Goal: Navigation & Orientation: Find specific page/section

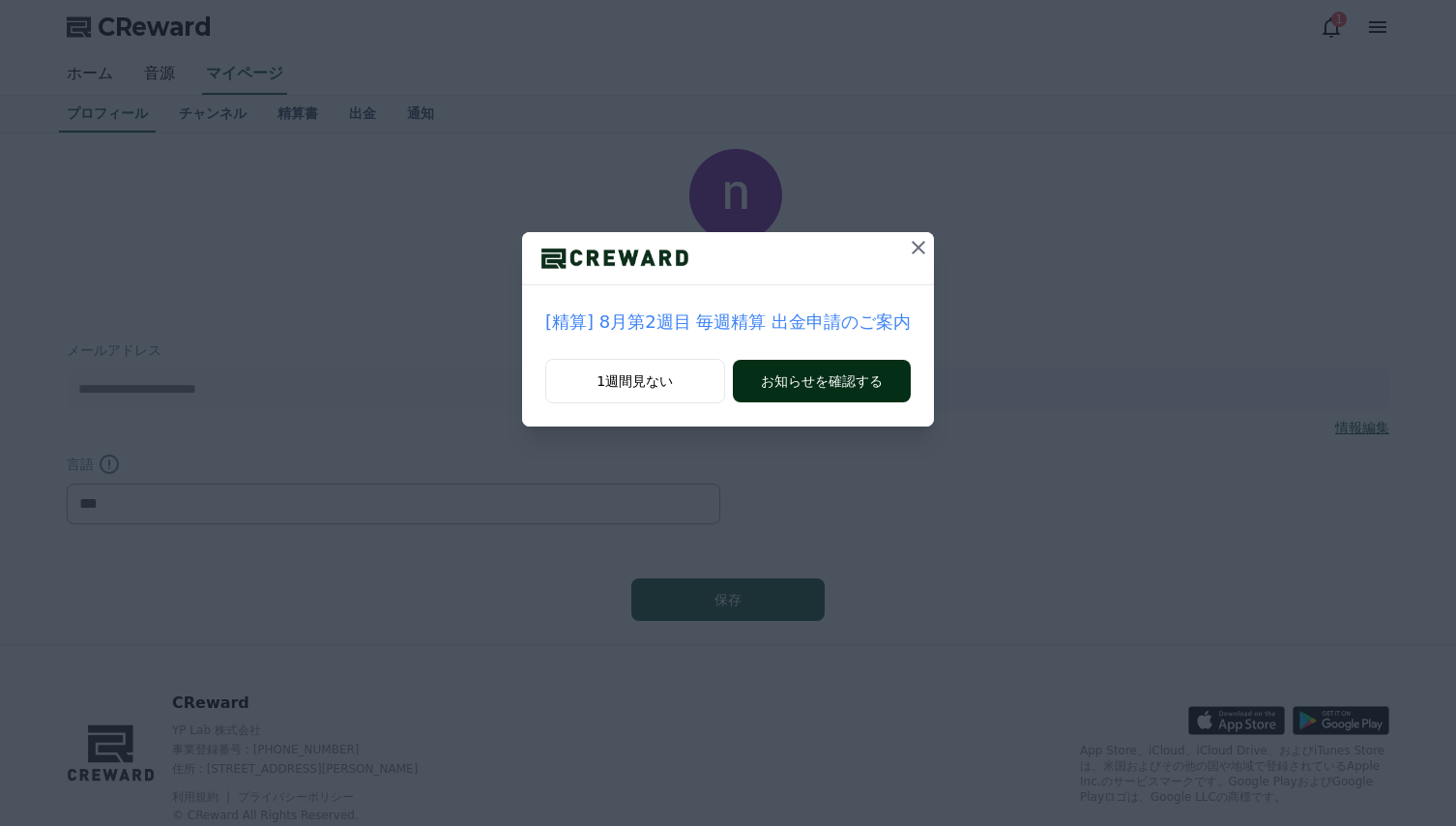
click at [794, 380] on button "お知らせを確認する" at bounding box center [822, 380] width 178 height 42
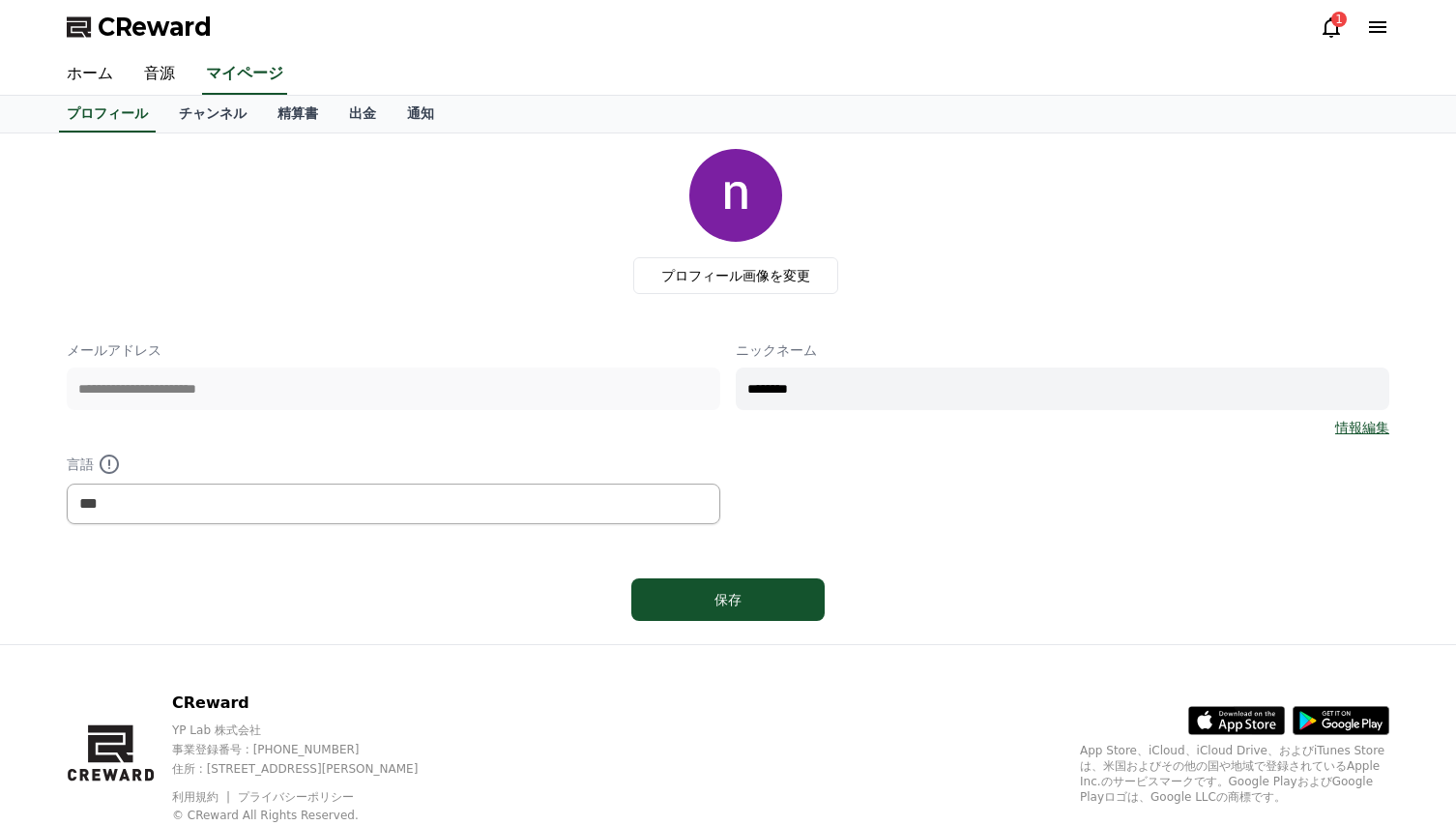
click at [1330, 26] on icon at bounding box center [1331, 28] width 24 height 24
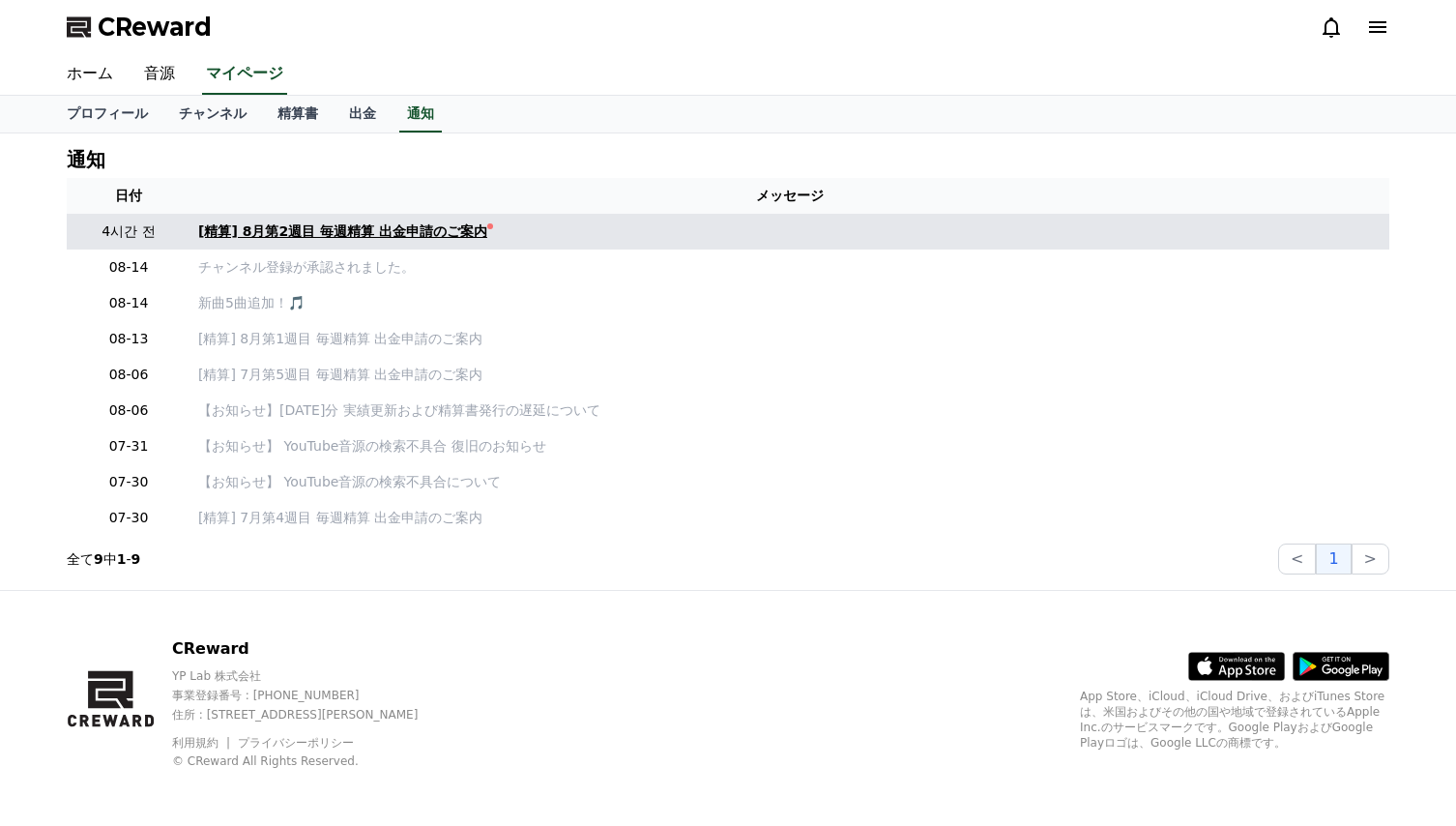
click at [384, 239] on div "[精算] 8月第2週目 毎週精算 出金申請のご案内" at bounding box center [342, 232] width 289 height 21
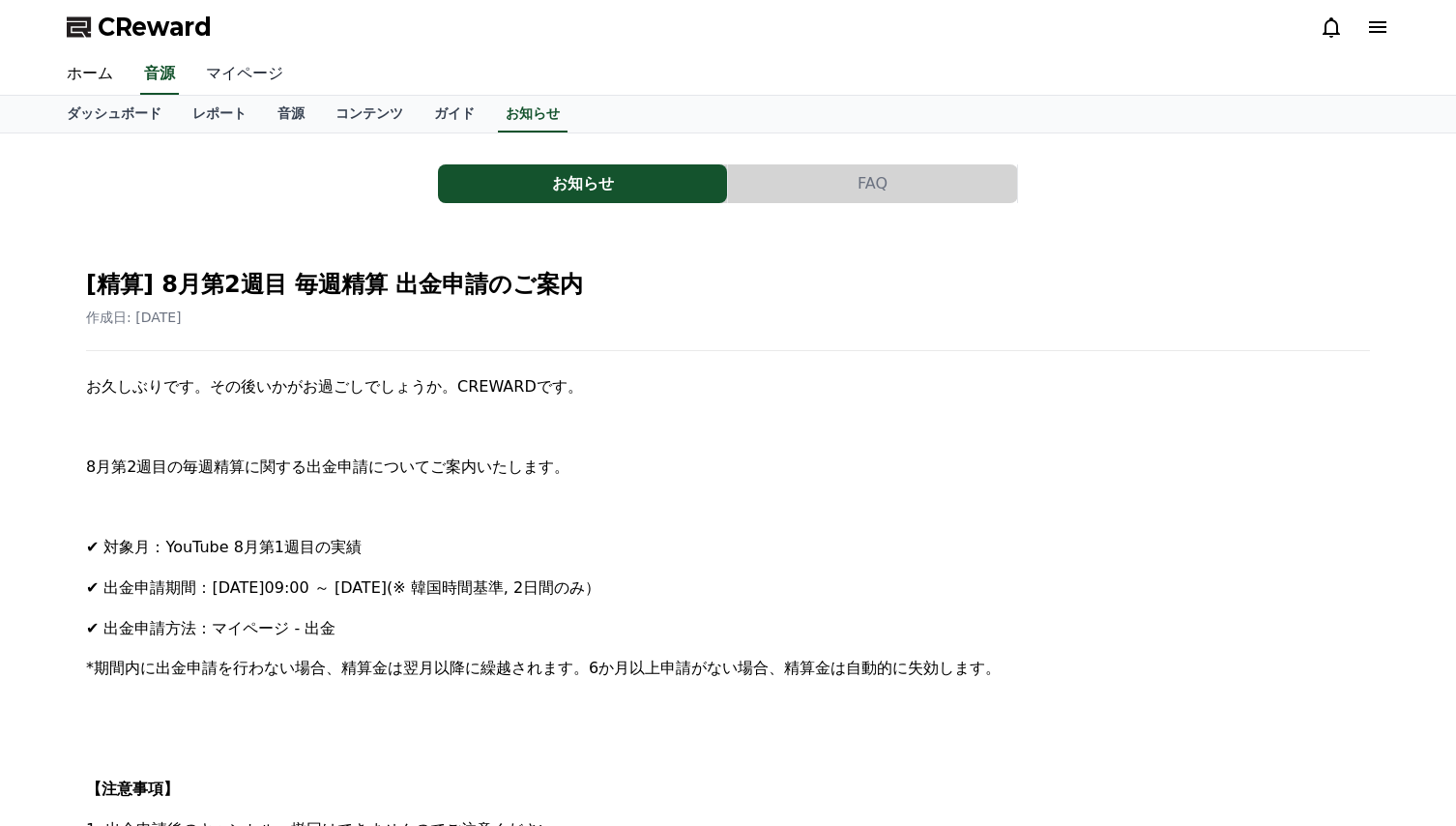
click at [215, 75] on link "マイページ" at bounding box center [244, 74] width 108 height 40
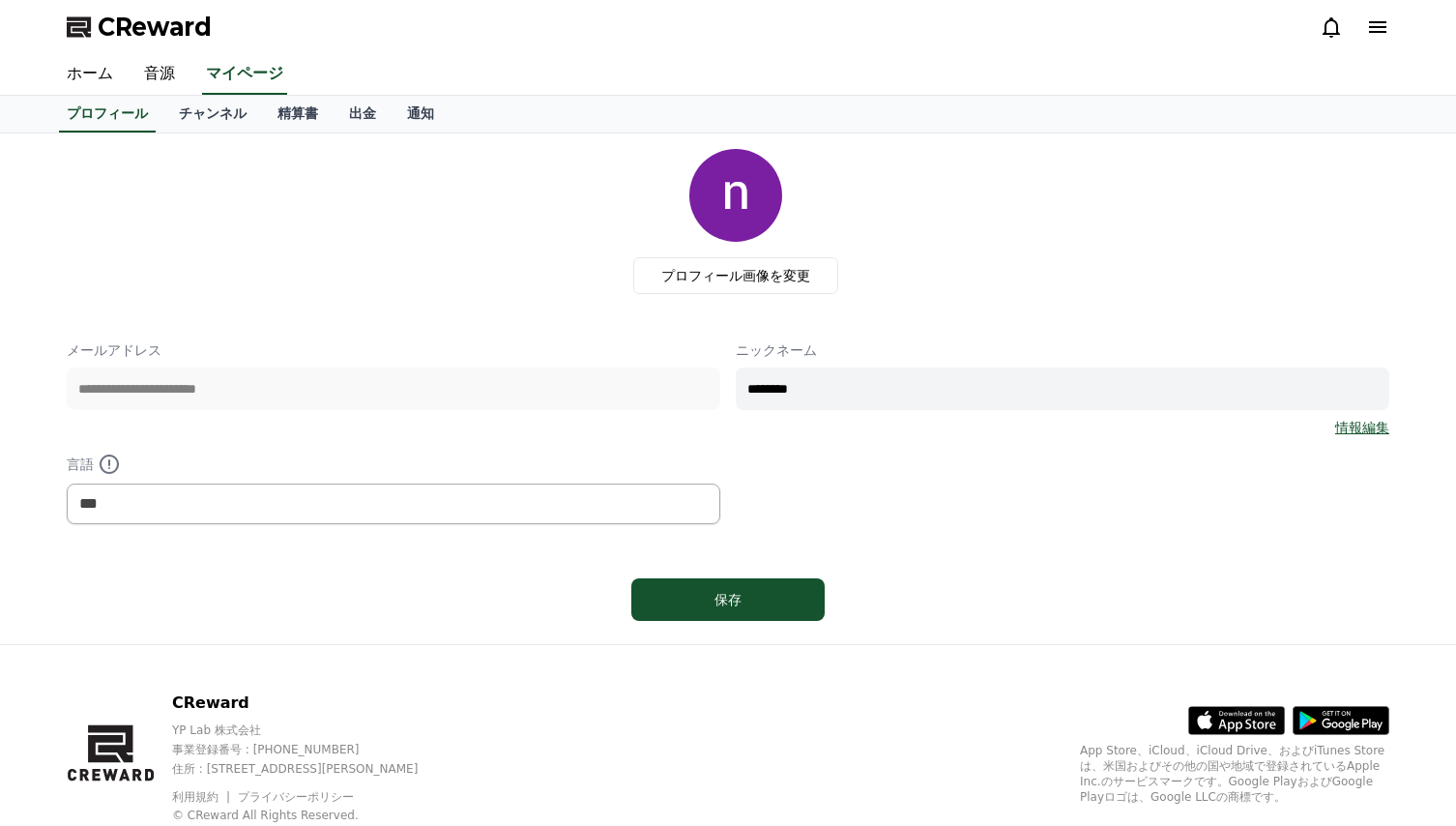
click at [359, 284] on div "プロフィール画像を変更" at bounding box center [735, 221] width 1307 height 145
click at [173, 113] on link "チャンネル" at bounding box center [213, 113] width 99 height 36
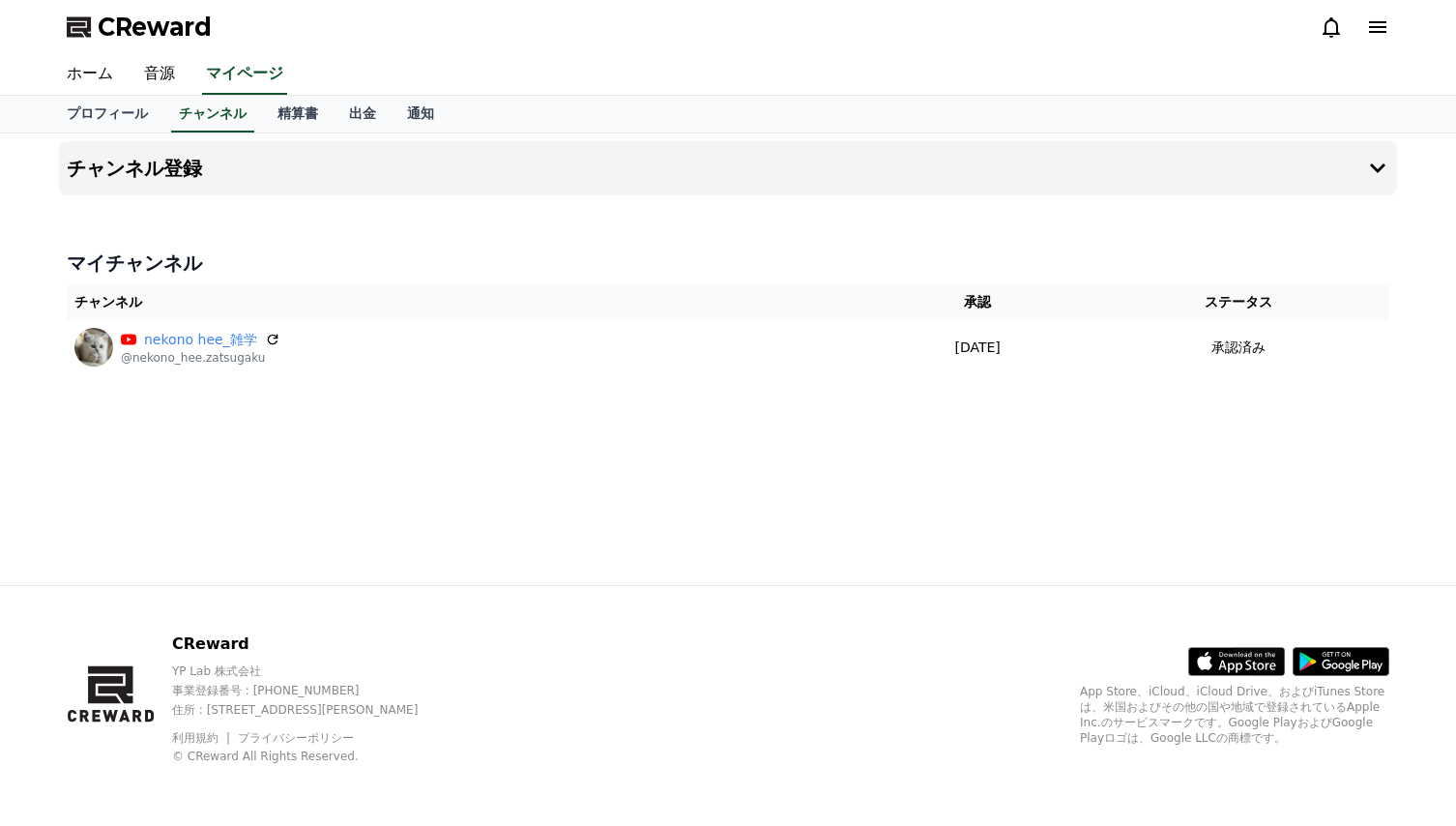
click at [510, 243] on div "マイチャンネル チャンネル 承認 ステータス nekono hee_雑学 @nekono_hee.zatsugaku [DATE] 08-14 承認済み" at bounding box center [728, 311] width 1338 height 140
click at [144, 75] on link "音源" at bounding box center [160, 74] width 62 height 40
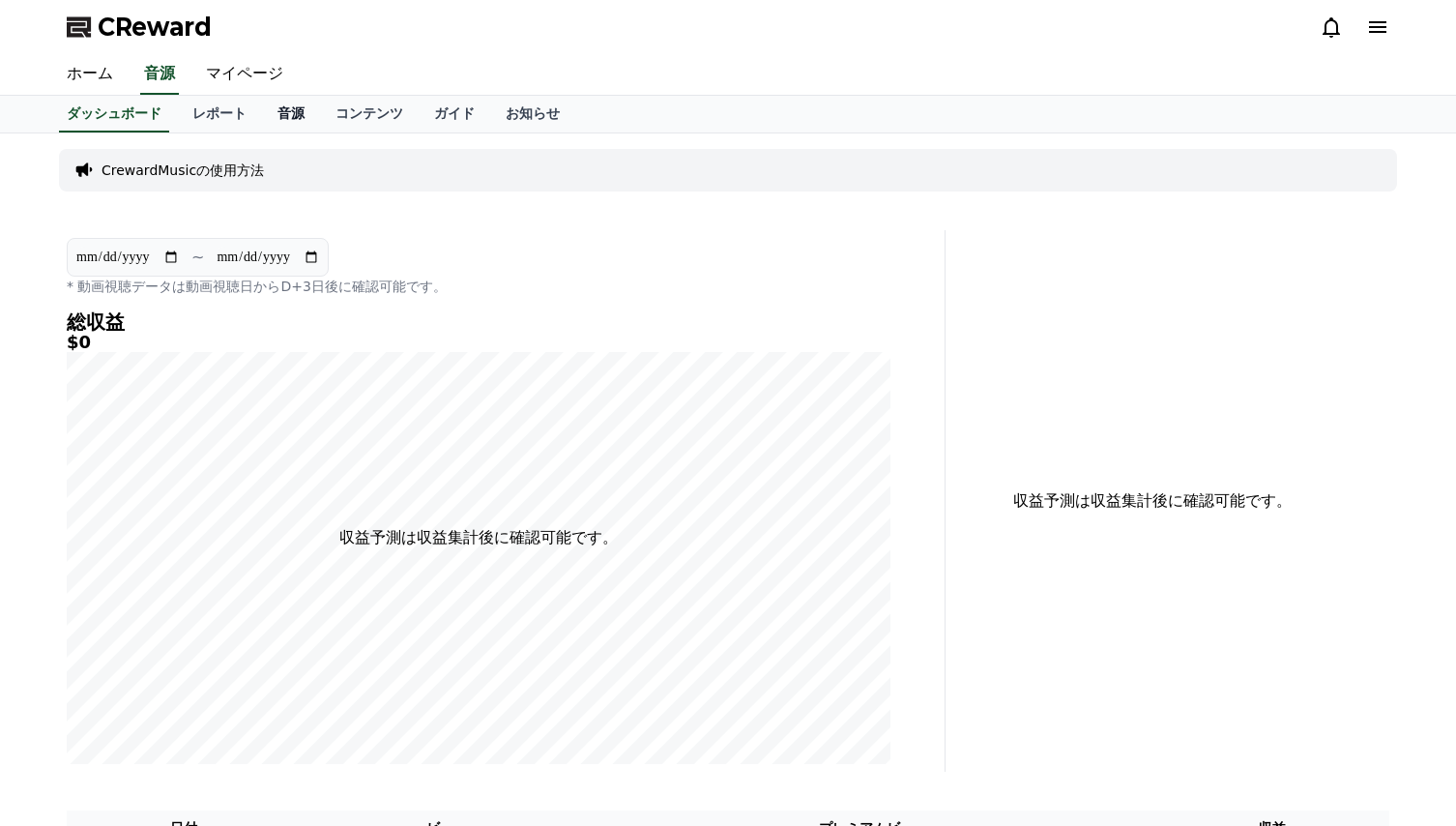
click at [262, 111] on link "音源" at bounding box center [291, 113] width 58 height 36
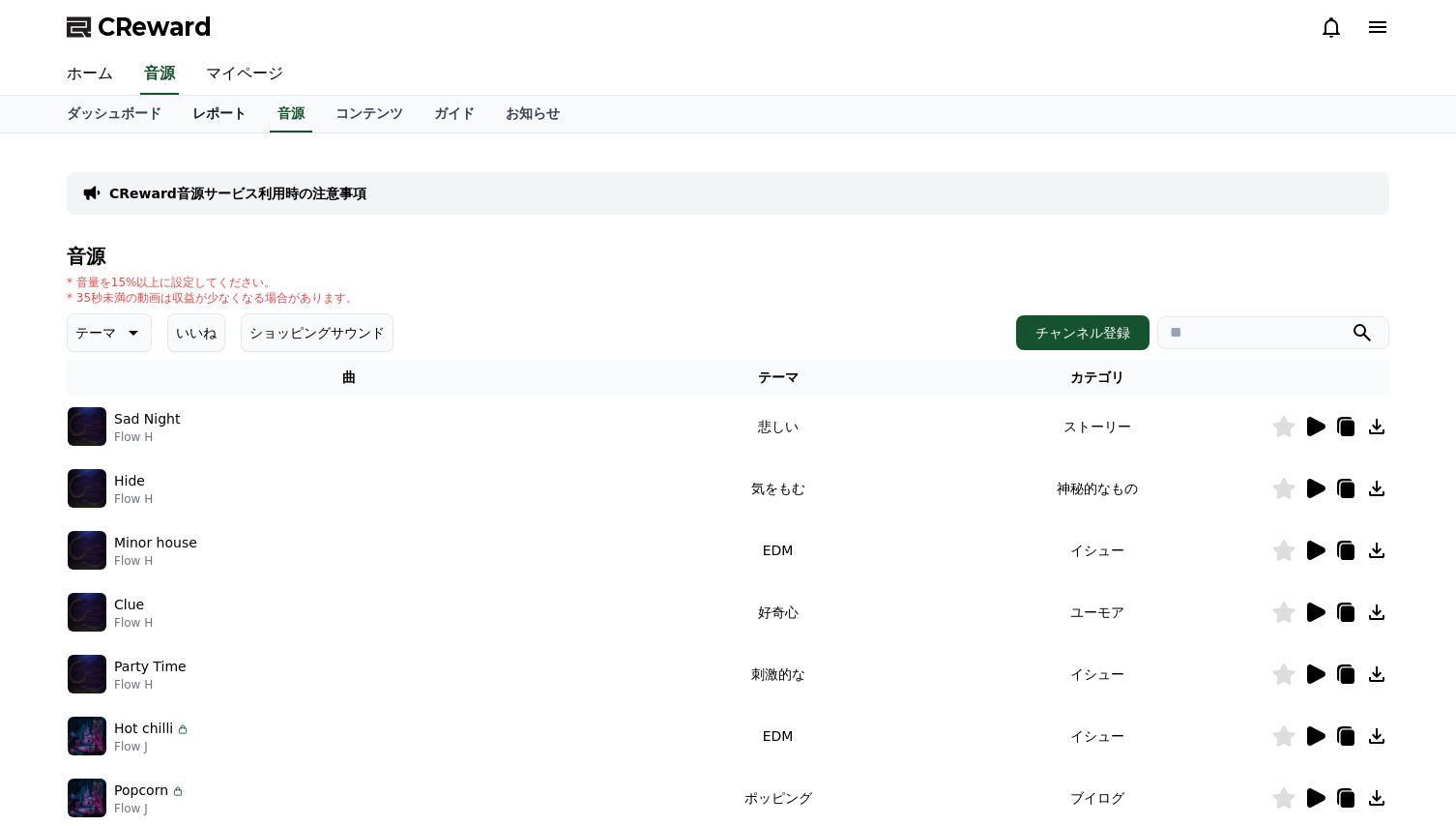
click at [189, 110] on link "レポート" at bounding box center [220, 113] width 85 height 36
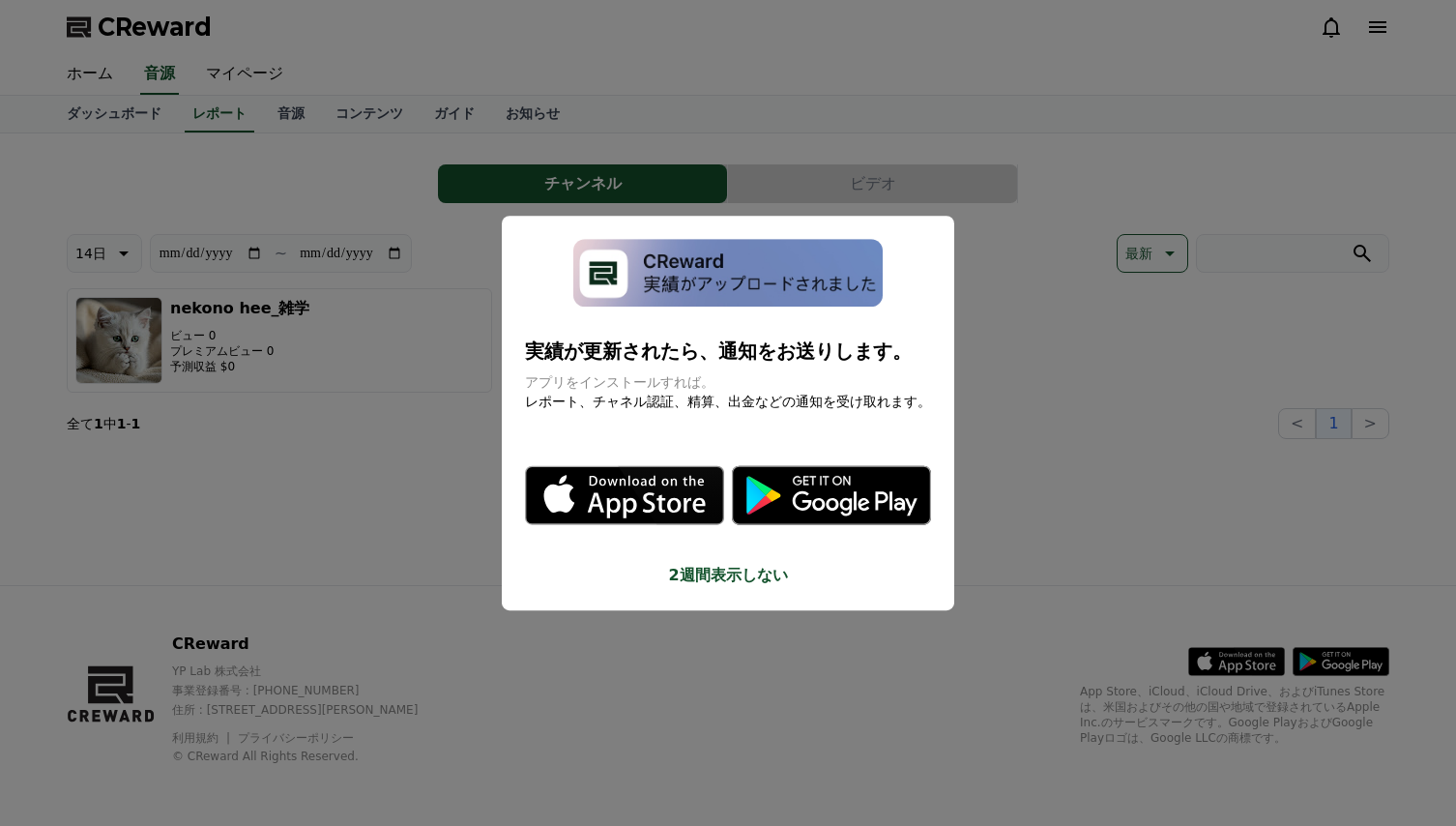
click at [92, 108] on button "close modal" at bounding box center [728, 413] width 1456 height 826
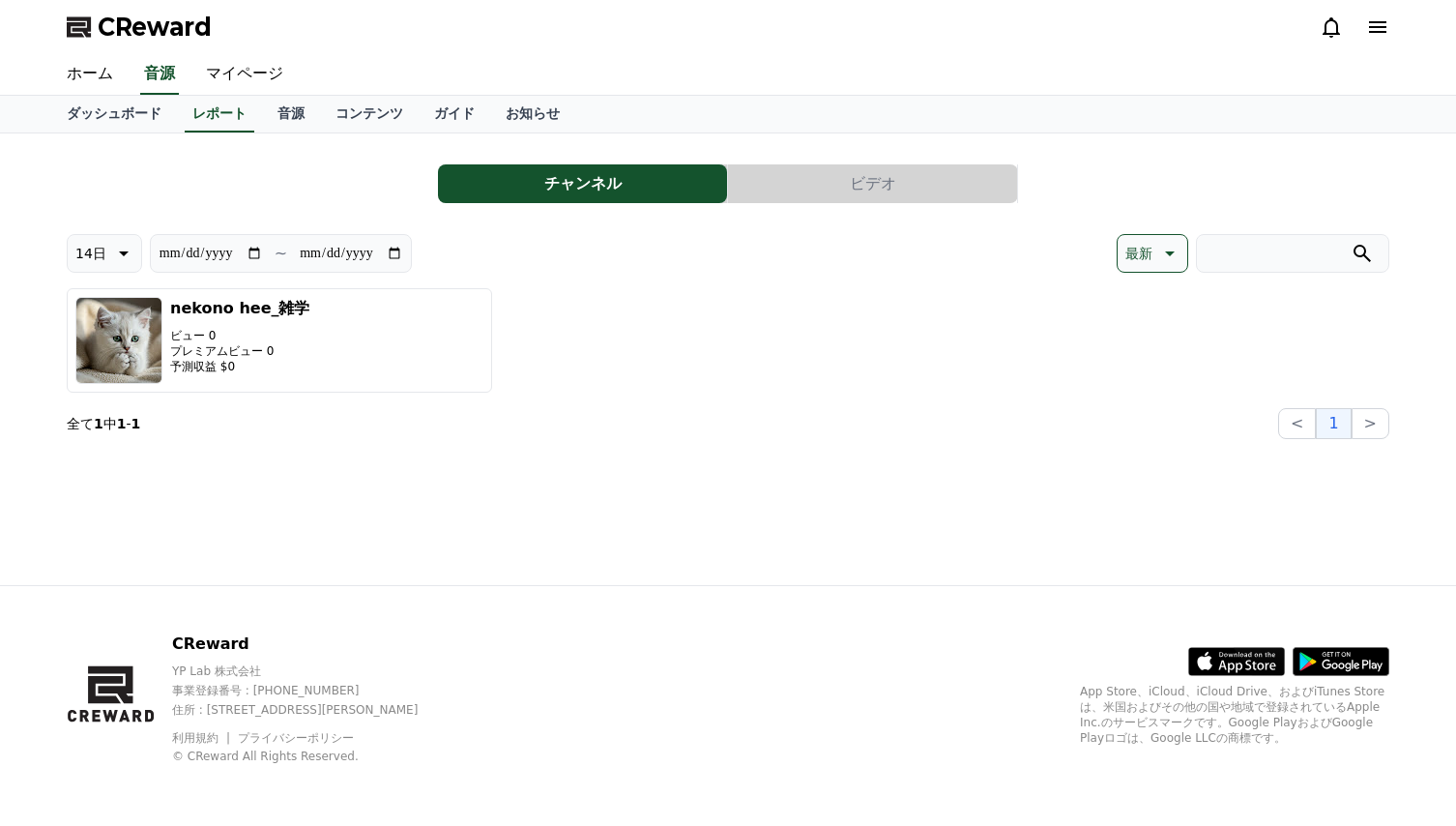
click at [1145, 249] on p "最新" at bounding box center [1138, 252] width 27 height 27
click at [1137, 306] on button "最新" at bounding box center [1140, 305] width 42 height 42
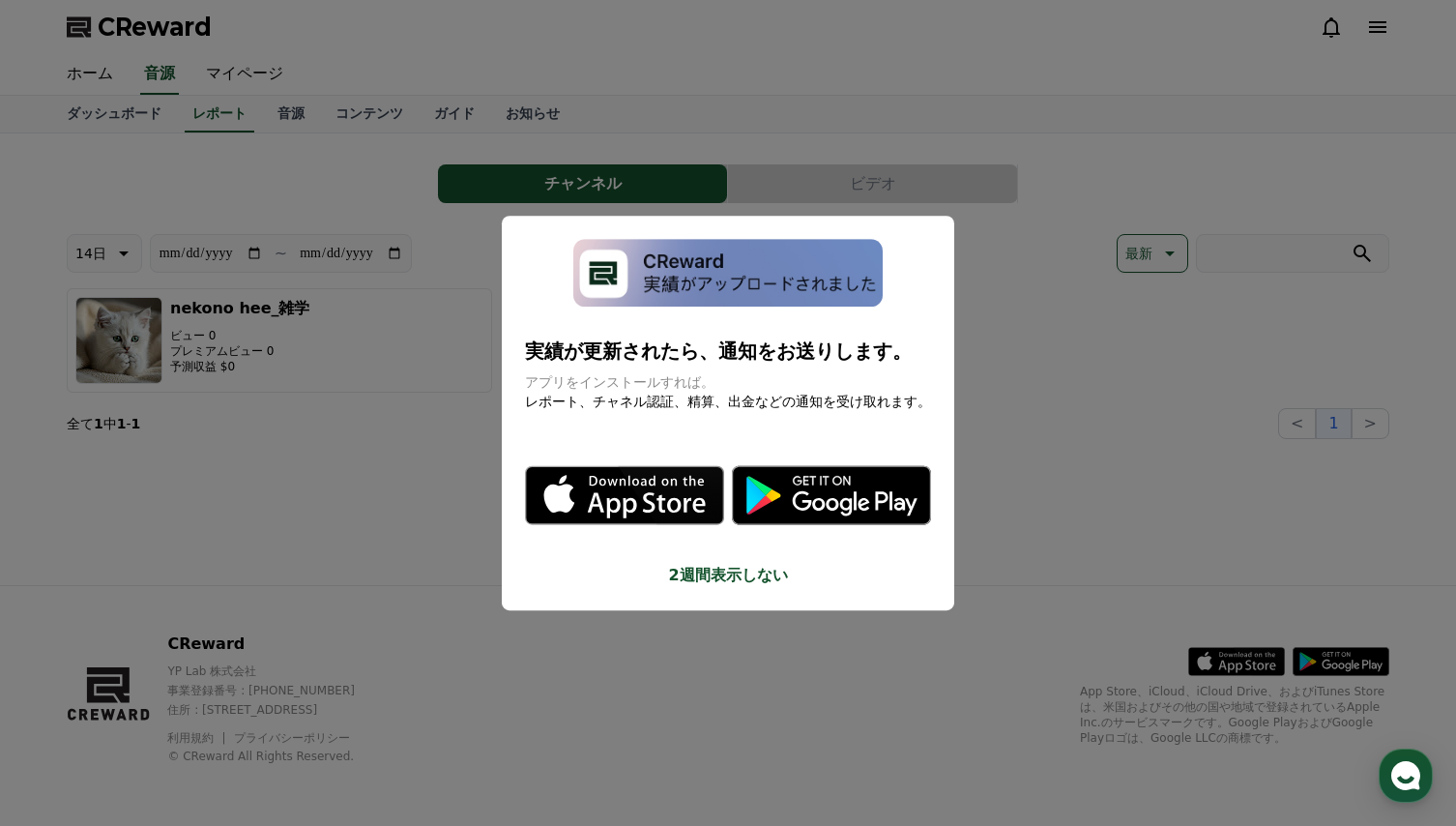
click at [1087, 397] on button "close modal" at bounding box center [728, 413] width 1456 height 826
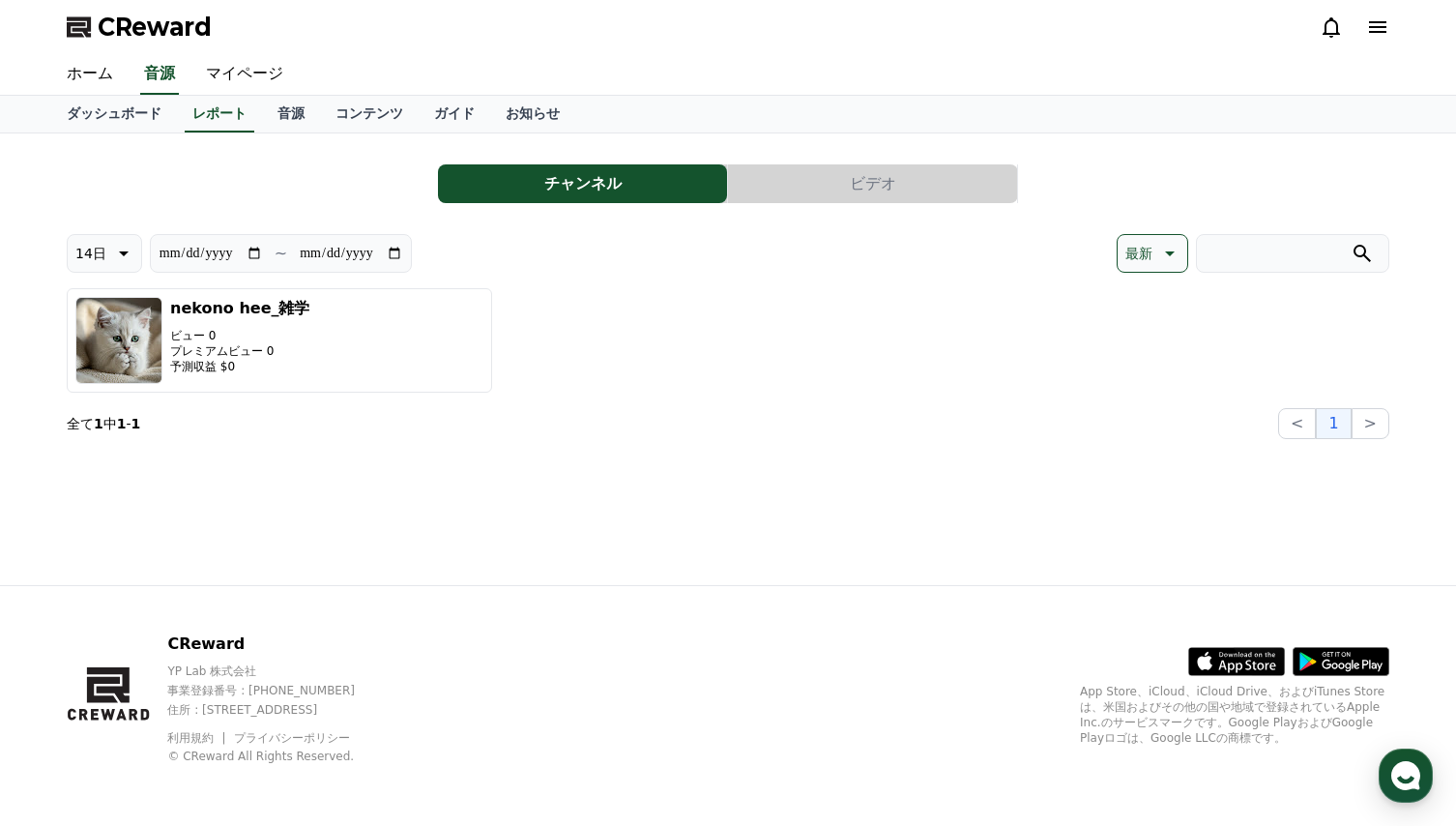
click at [1136, 269] on button "最新" at bounding box center [1152, 252] width 72 height 38
click at [1136, 357] on button "視聴数" at bounding box center [1147, 355] width 56 height 42
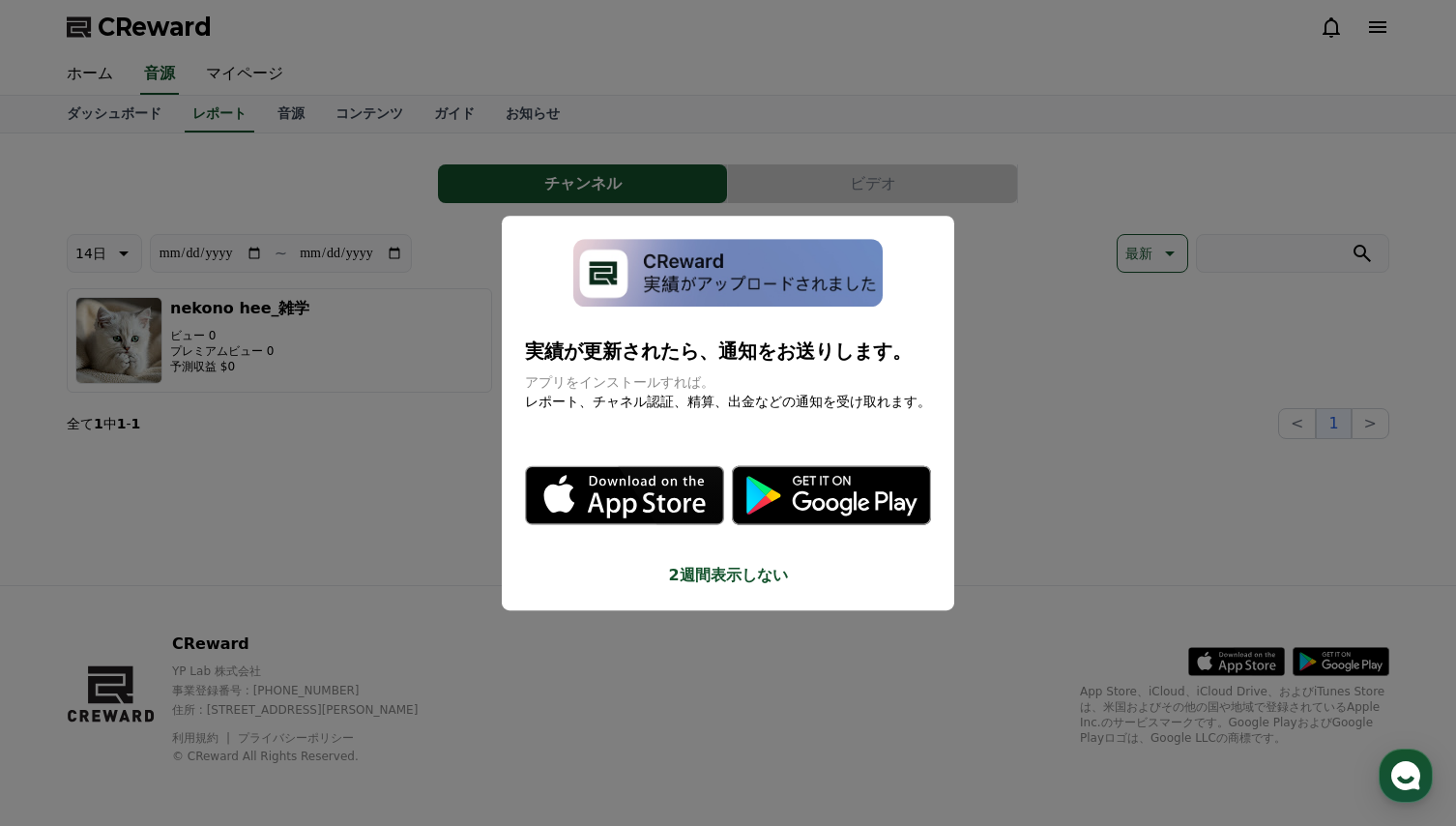
click at [1015, 426] on button "close modal" at bounding box center [728, 413] width 1456 height 826
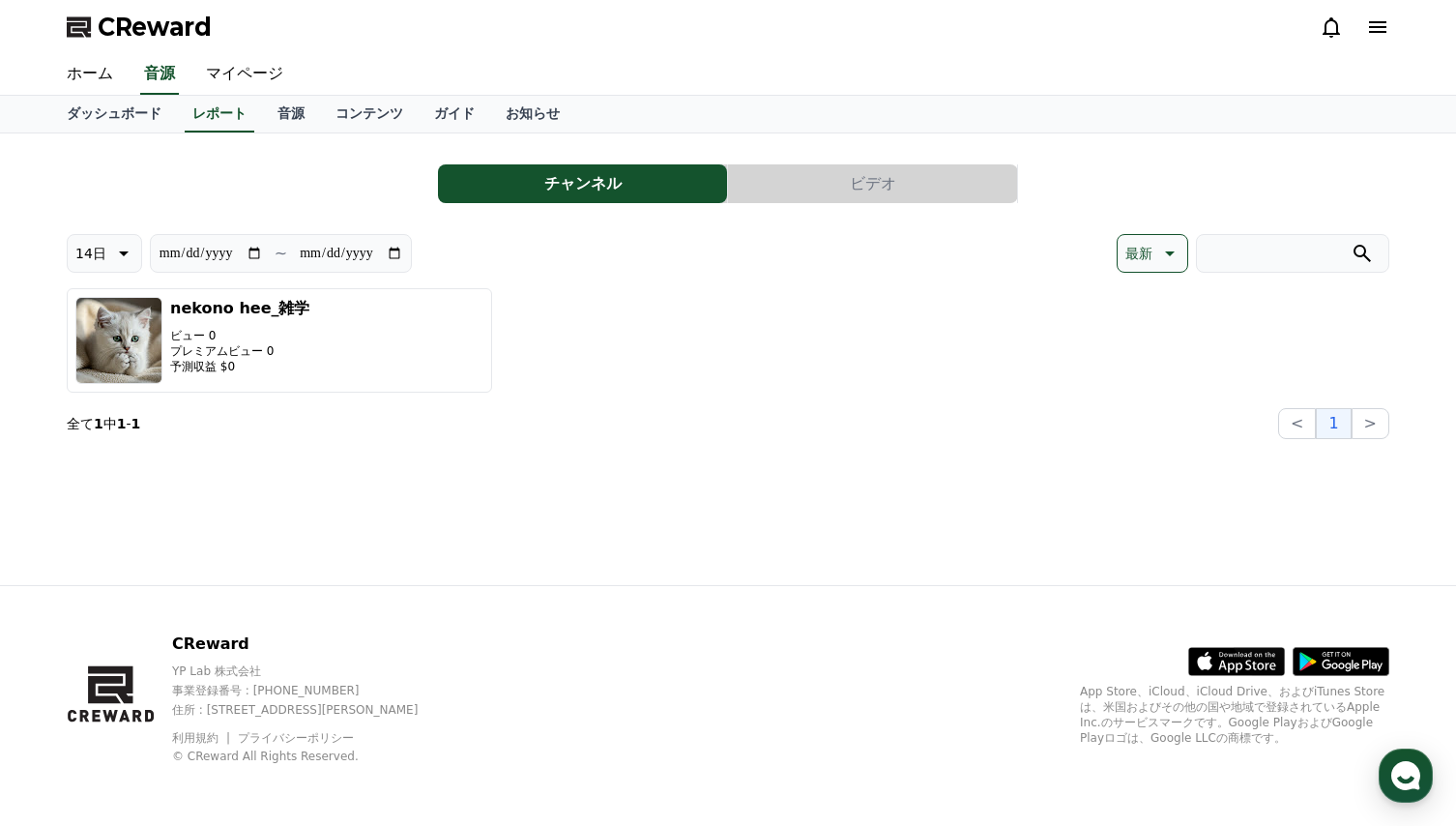
click at [1156, 253] on button "最新" at bounding box center [1152, 252] width 72 height 38
click at [965, 364] on div "nekono hee_雑学 ビュー 0 プレミアムビュー 0 予測収益 $0" at bounding box center [728, 340] width 1322 height 104
click at [905, 417] on section "全て 1 中 1 - 1 < 1 >" at bounding box center [728, 423] width 1322 height 31
click at [1169, 255] on icon at bounding box center [1169, 253] width 10 height 5
click at [419, 114] on link "ガイド" at bounding box center [454, 113] width 72 height 36
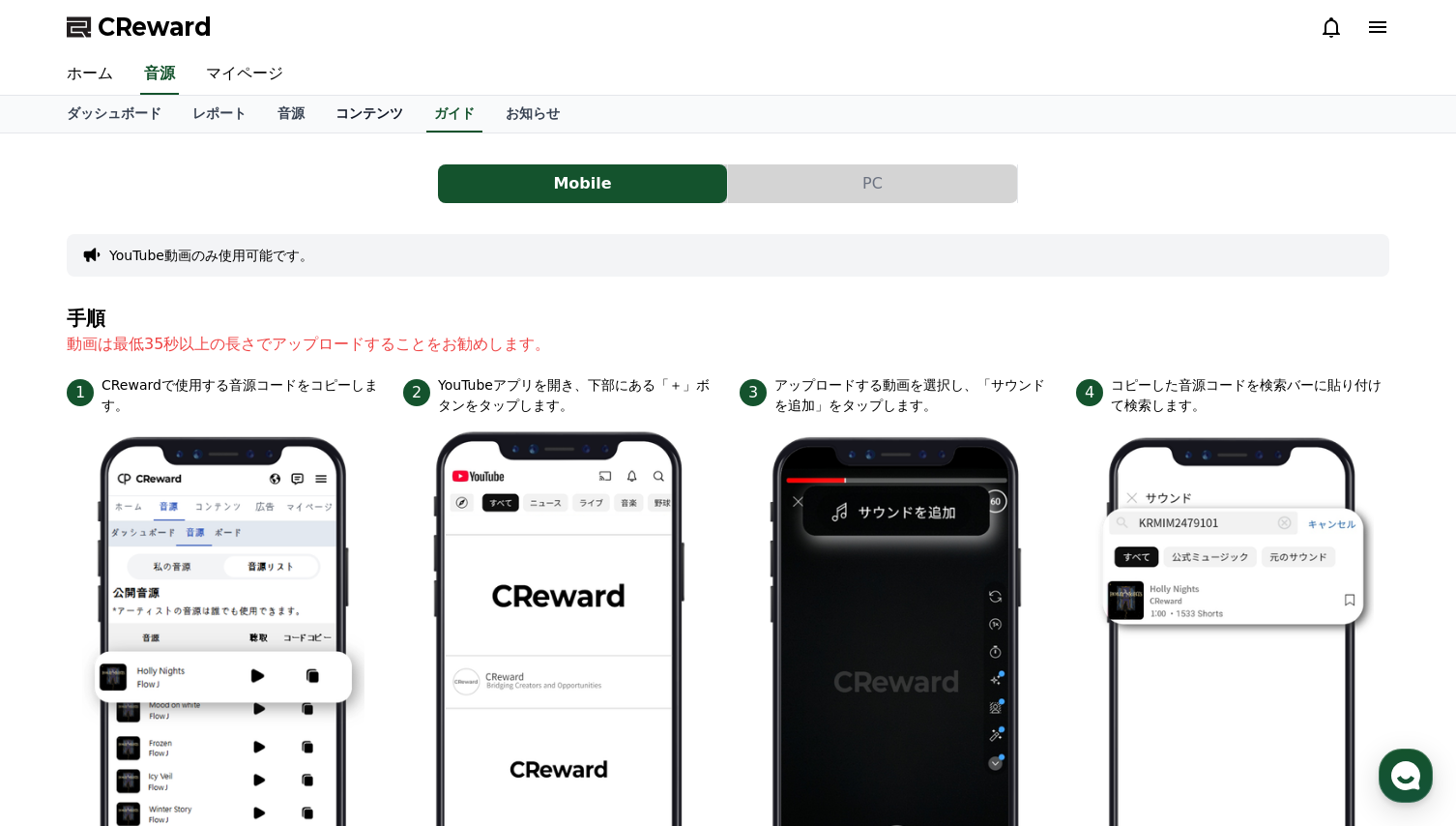
click at [320, 114] on link "コンテンツ" at bounding box center [369, 113] width 99 height 36
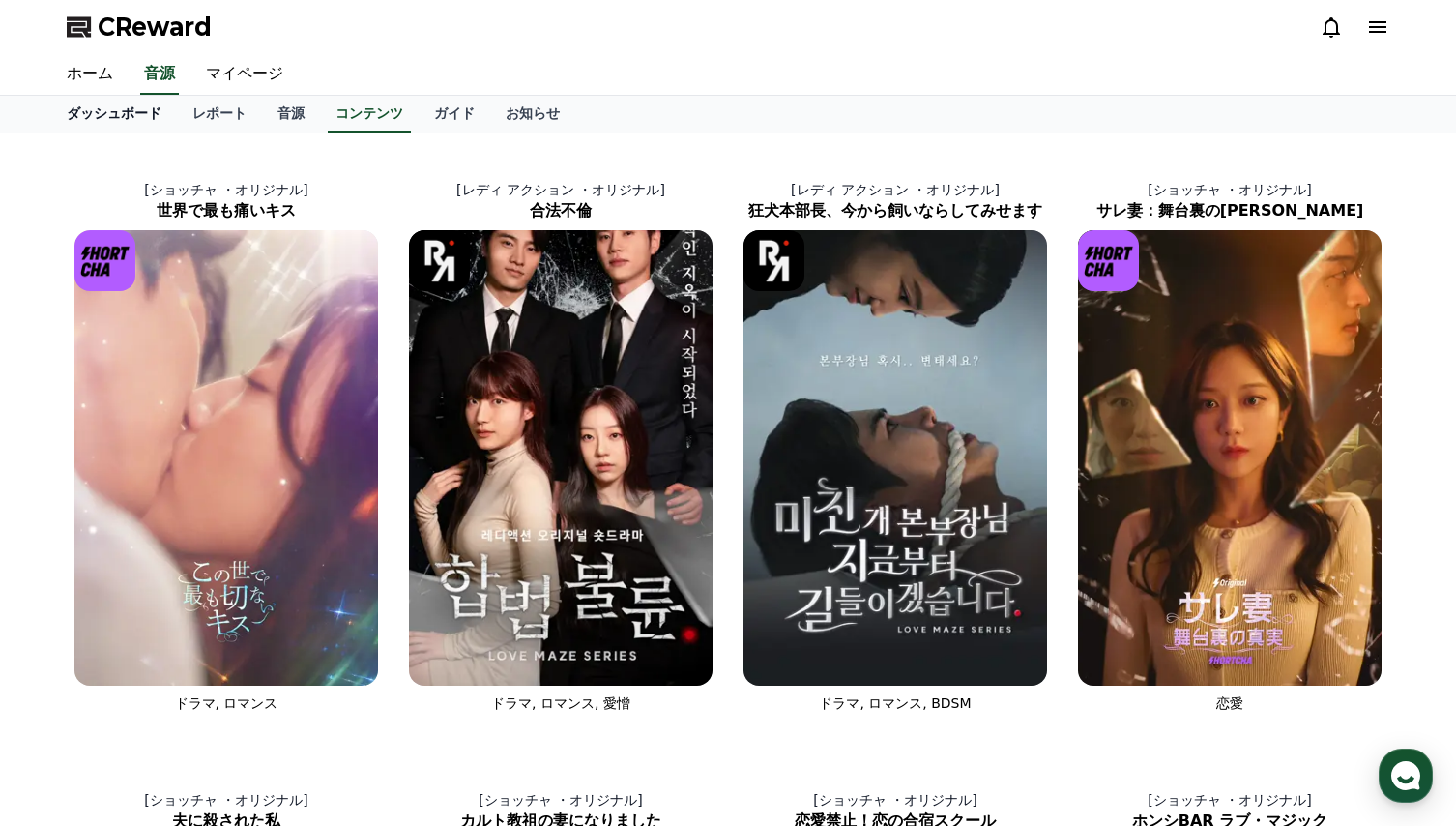
click at [109, 112] on link "ダッシュボード" at bounding box center [114, 113] width 126 height 36
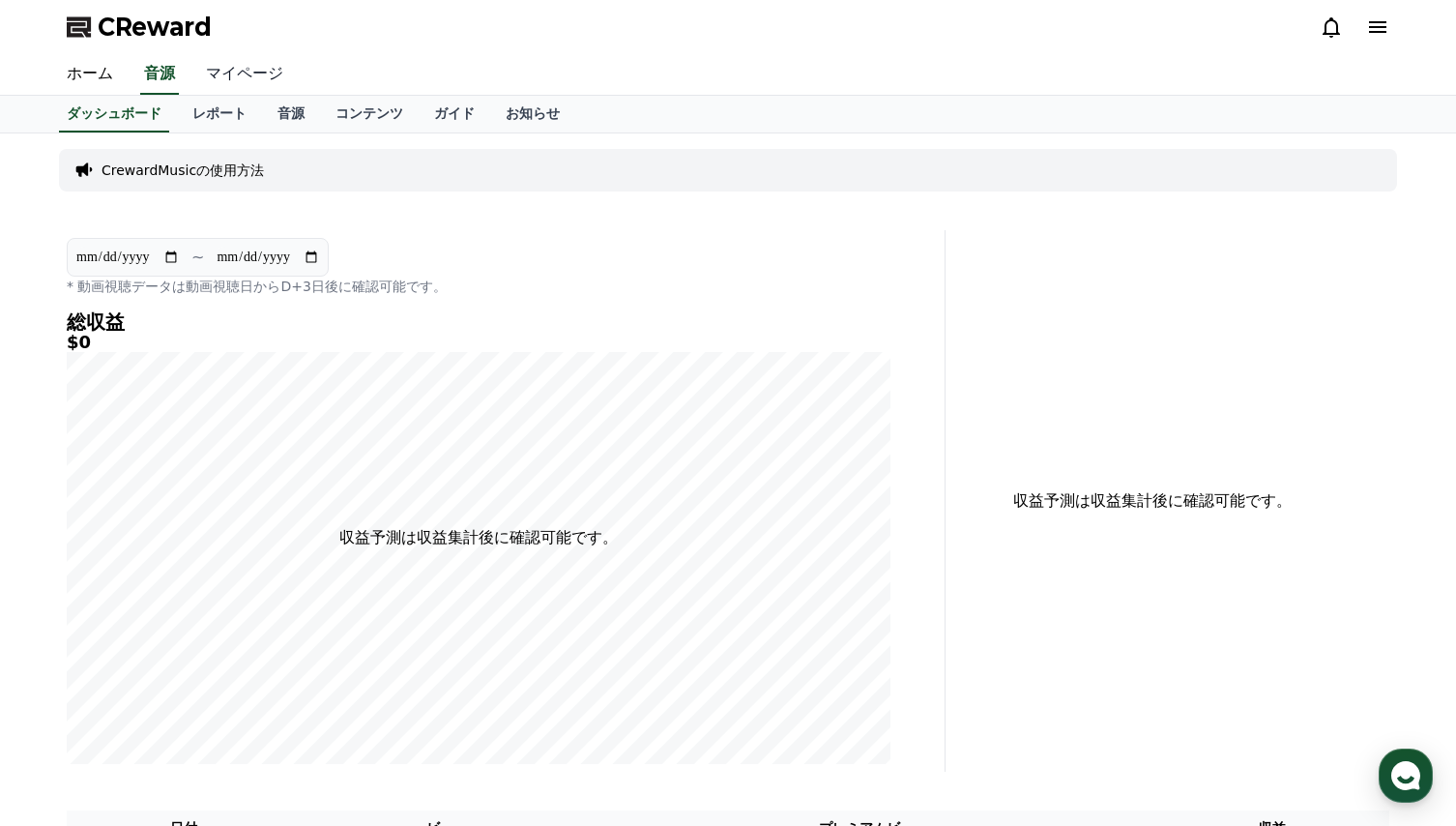
click at [226, 67] on link "マイページ" at bounding box center [244, 74] width 108 height 40
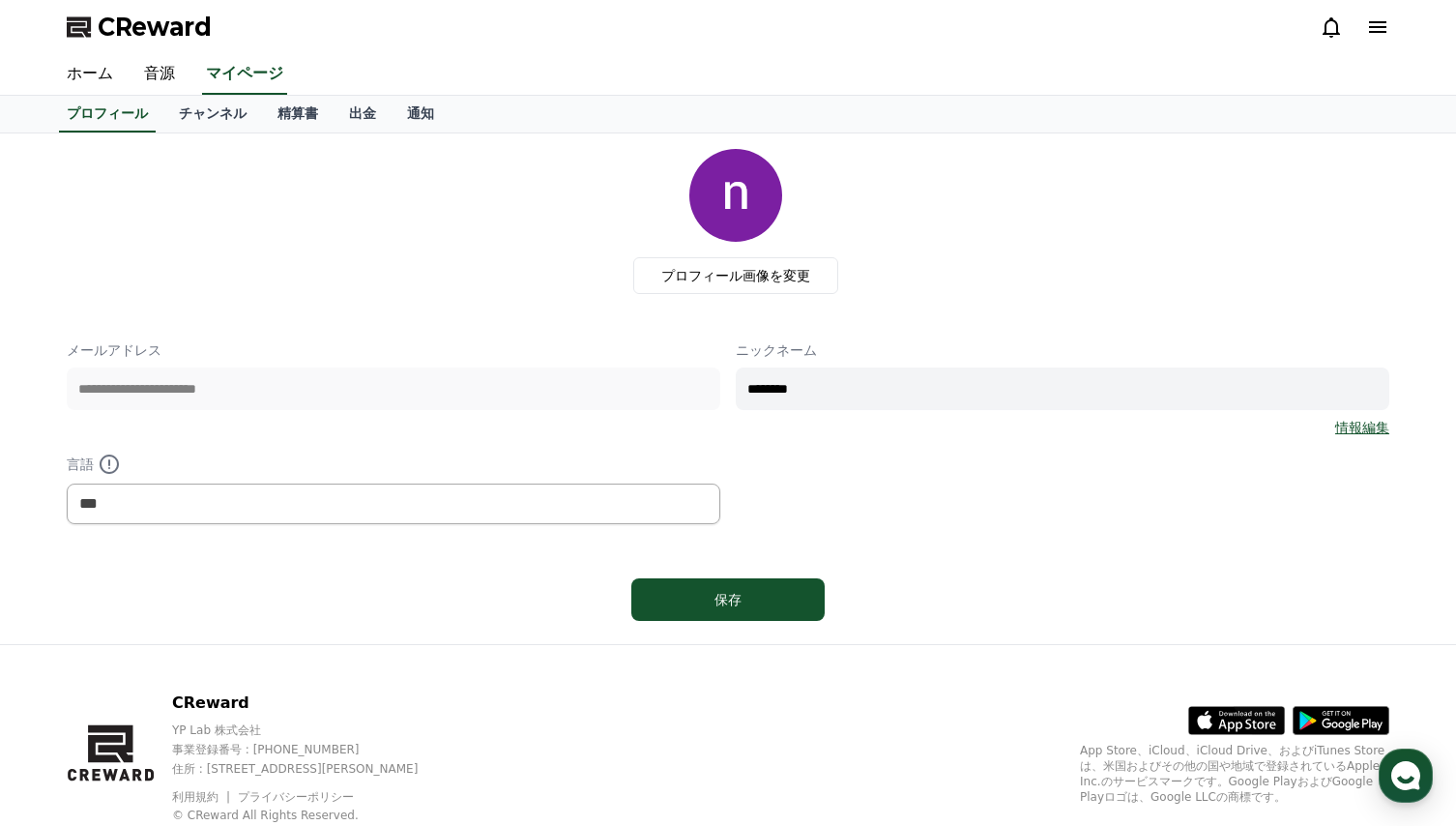
click at [1371, 26] on icon at bounding box center [1377, 28] width 18 height 12
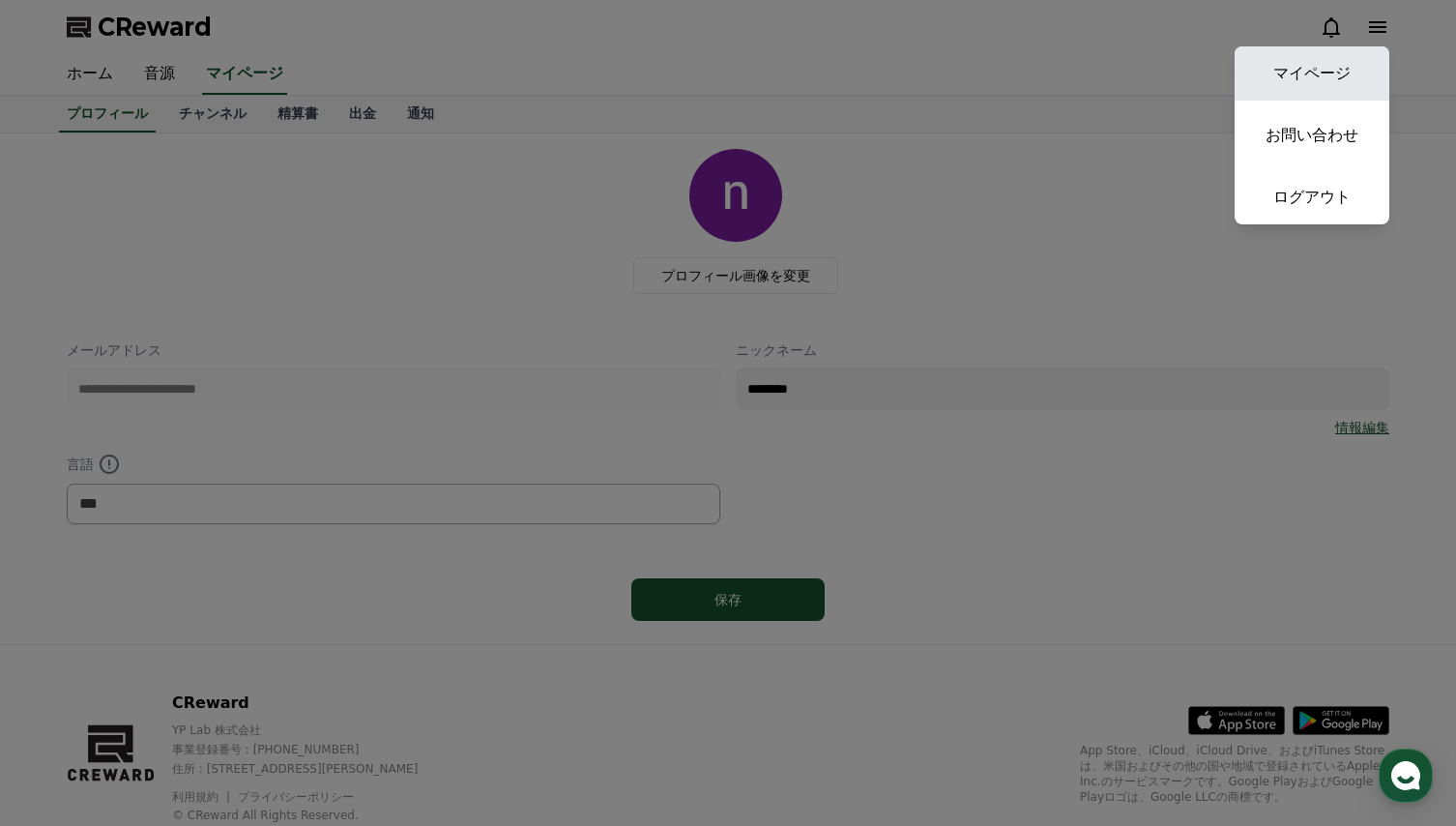
click at [1312, 78] on link "マイページ" at bounding box center [1311, 73] width 155 height 54
